Goal: Complete application form

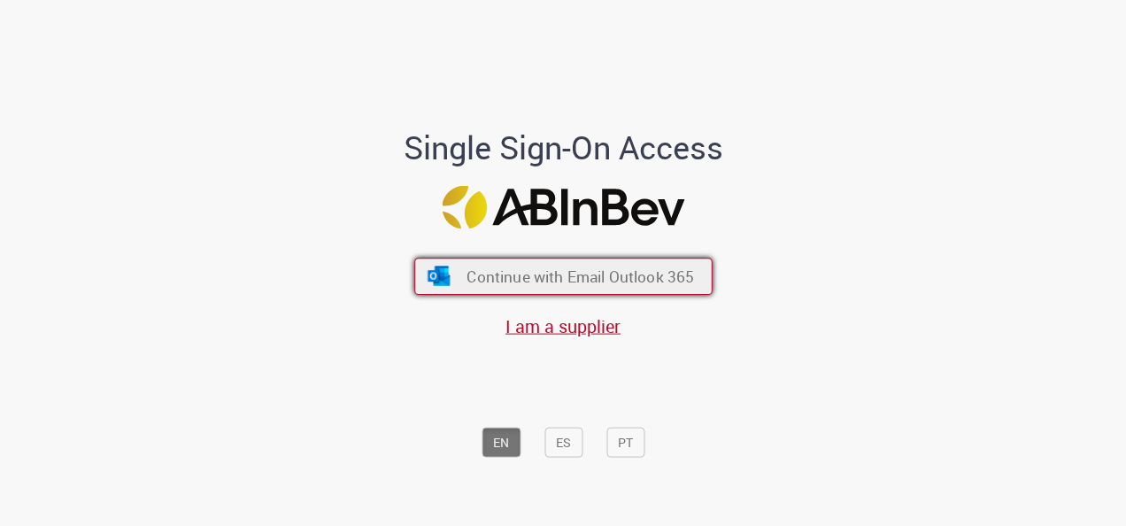
click at [493, 265] on button "Continue with Email Outlook 365" at bounding box center [563, 276] width 298 height 37
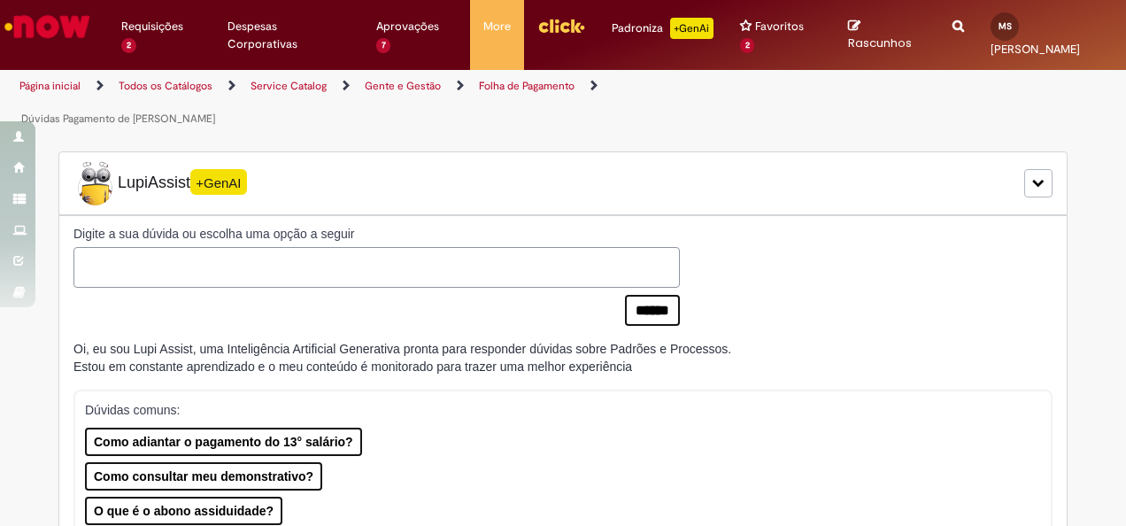
type input "**********"
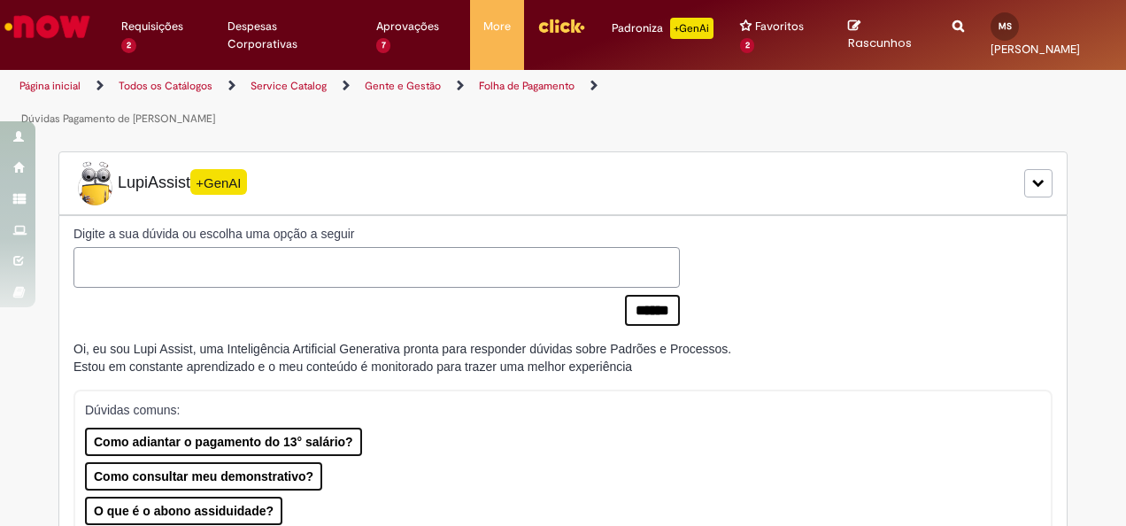
type input "**********"
